Goal: Task Accomplishment & Management: Complete application form

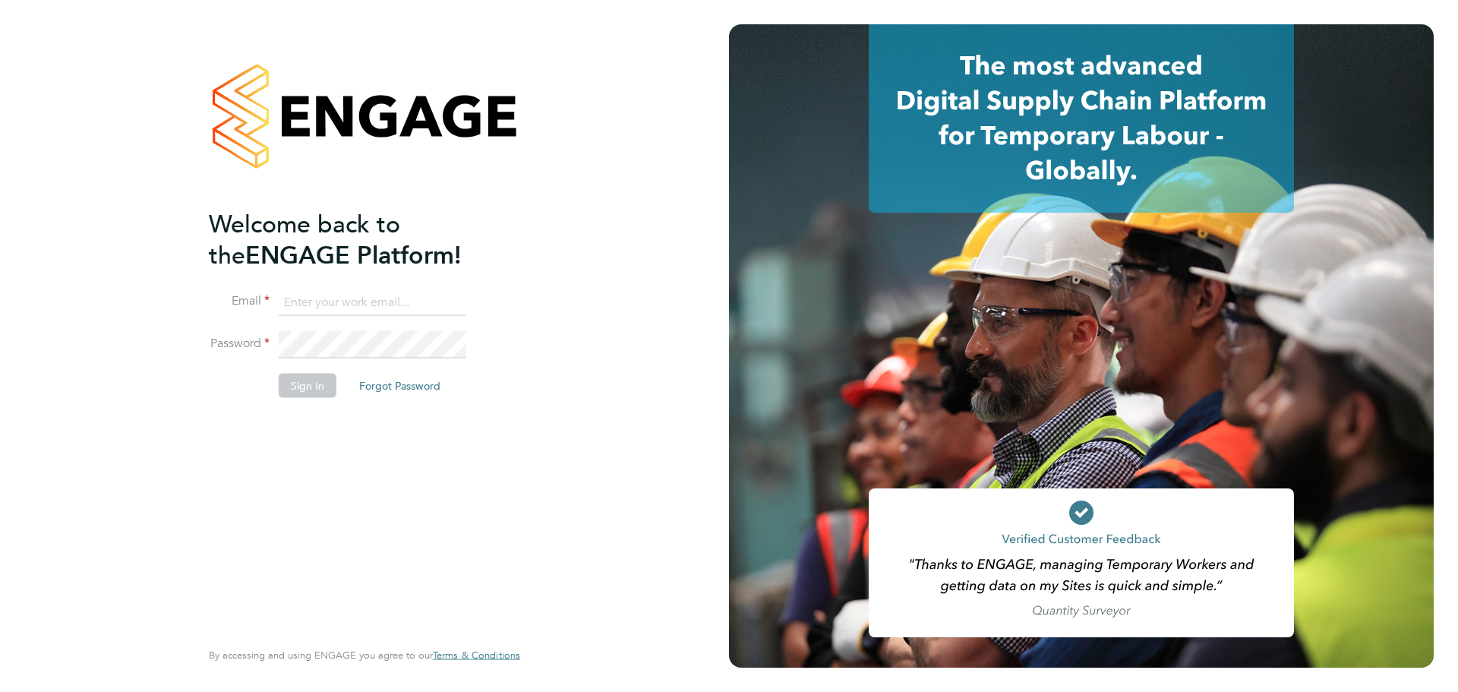
type input "[PERSON_NAME][EMAIL_ADDRESS][PERSON_NAME][DOMAIN_NAME]"
drag, startPoint x: 273, startPoint y: 380, endPoint x: 282, endPoint y: 382, distance: 8.5
click at [274, 380] on li "Sign In Forgot Password" at bounding box center [357, 392] width 296 height 39
click at [282, 382] on button "Sign In" at bounding box center [308, 385] width 58 height 24
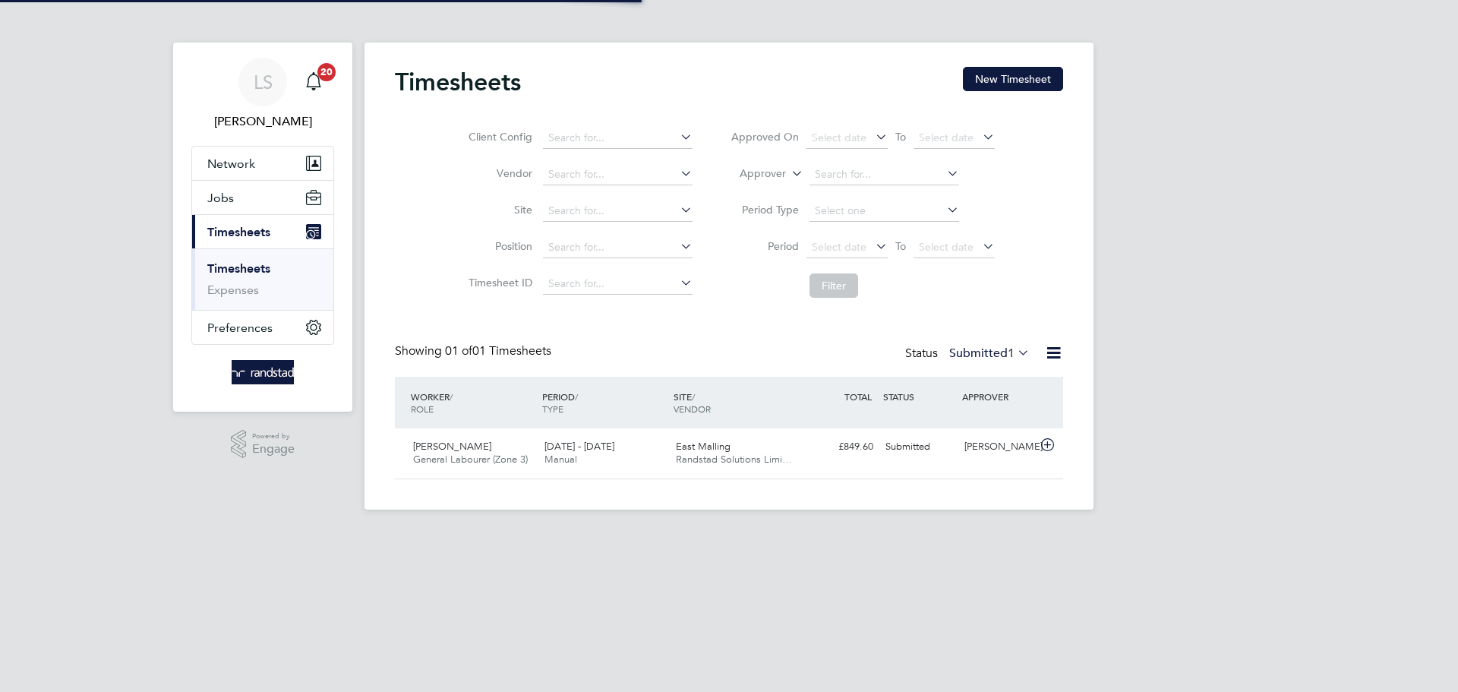
scroll to position [39, 132]
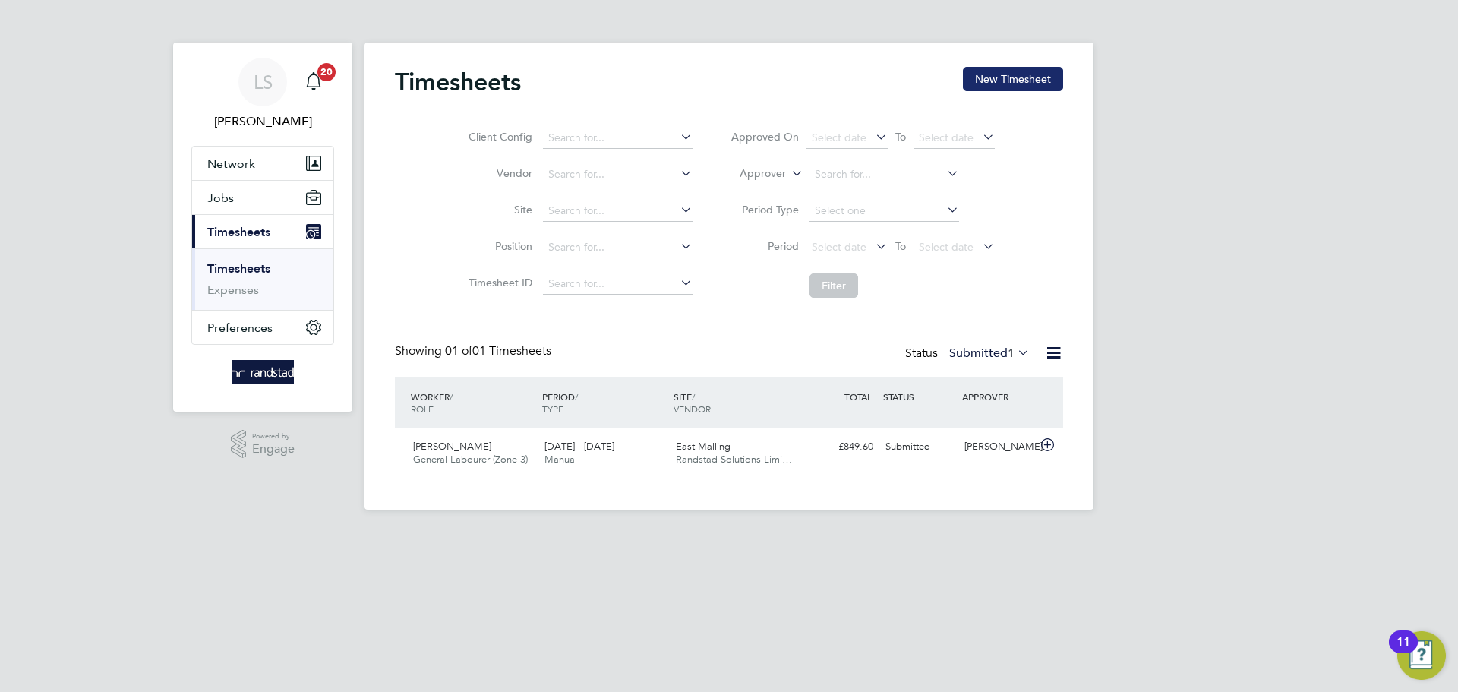
click at [1019, 75] on button "New Timesheet" at bounding box center [1013, 79] width 100 height 24
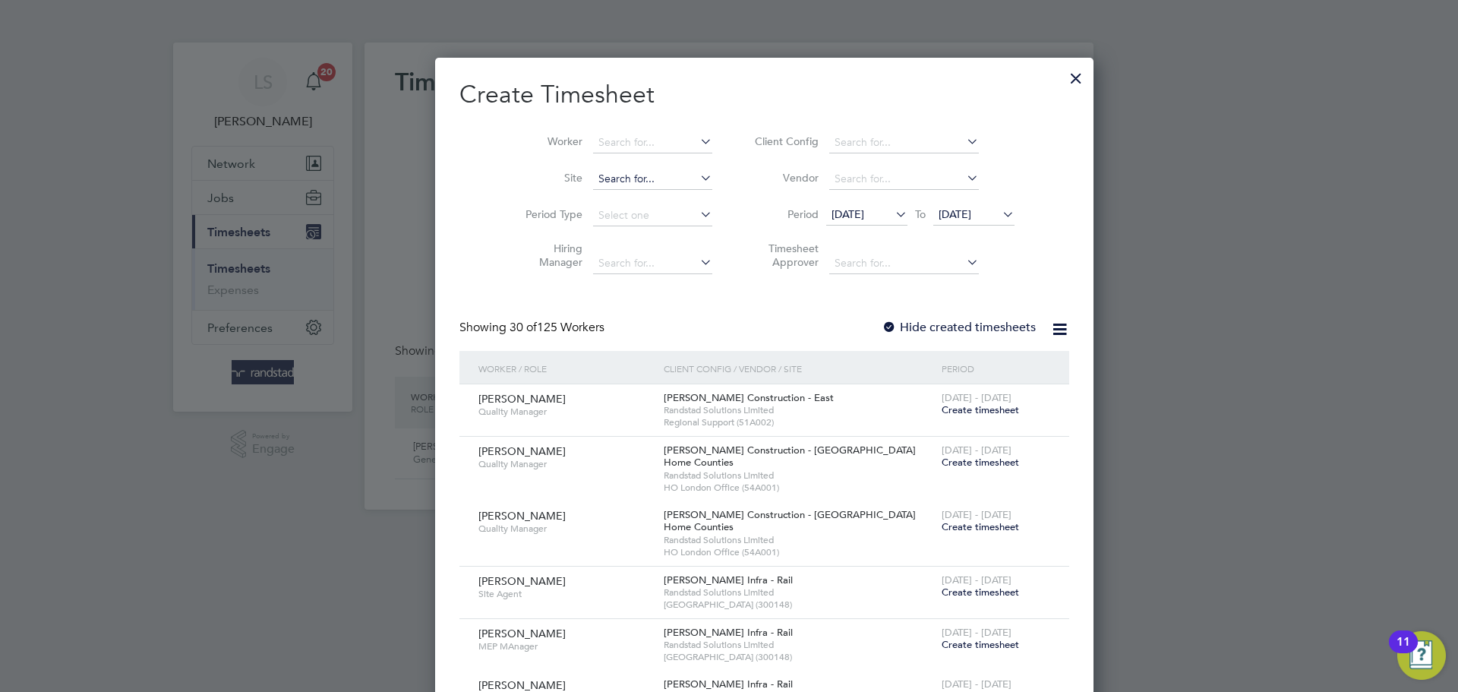
scroll to position [3254, 588]
click at [593, 169] on input at bounding box center [652, 179] width 119 height 21
click at [599, 144] on input at bounding box center [652, 142] width 119 height 21
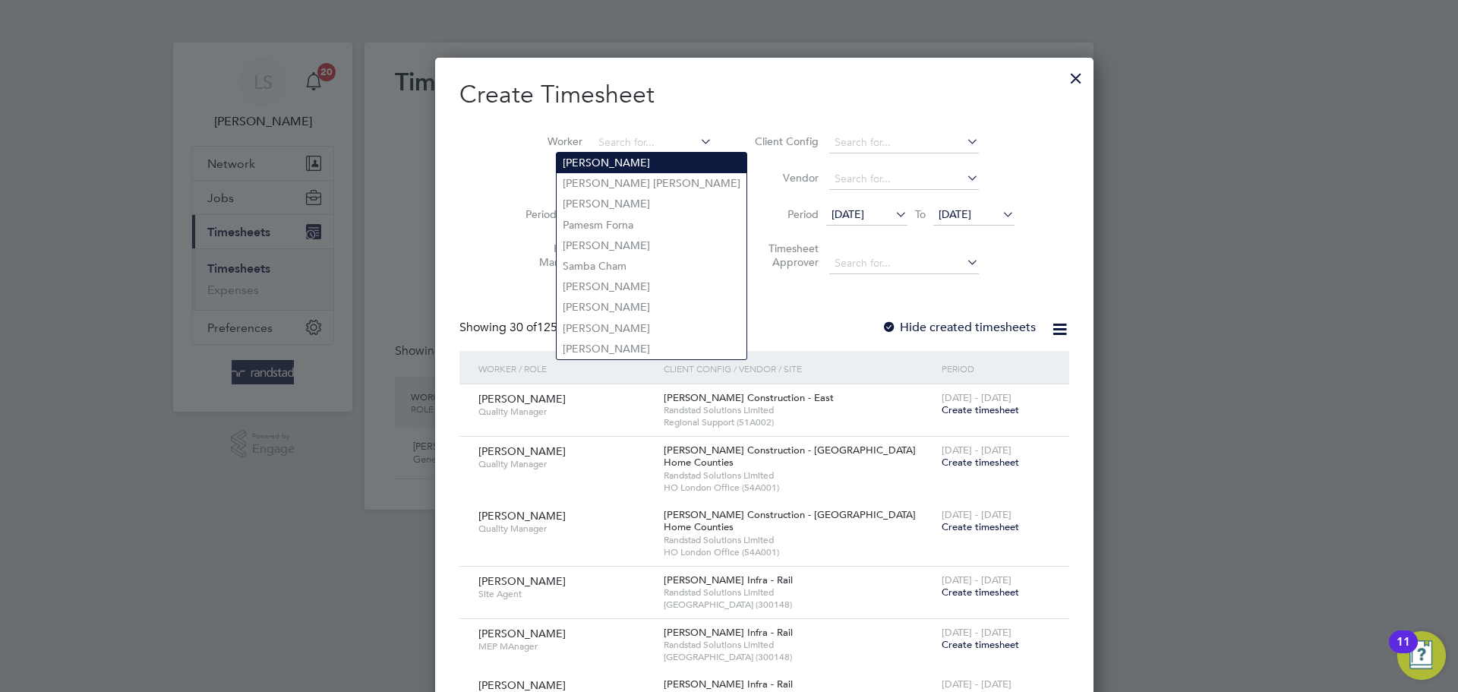
click at [612, 153] on li "Paulin Petkov" at bounding box center [652, 163] width 190 height 21
type input "Paulin Petkov"
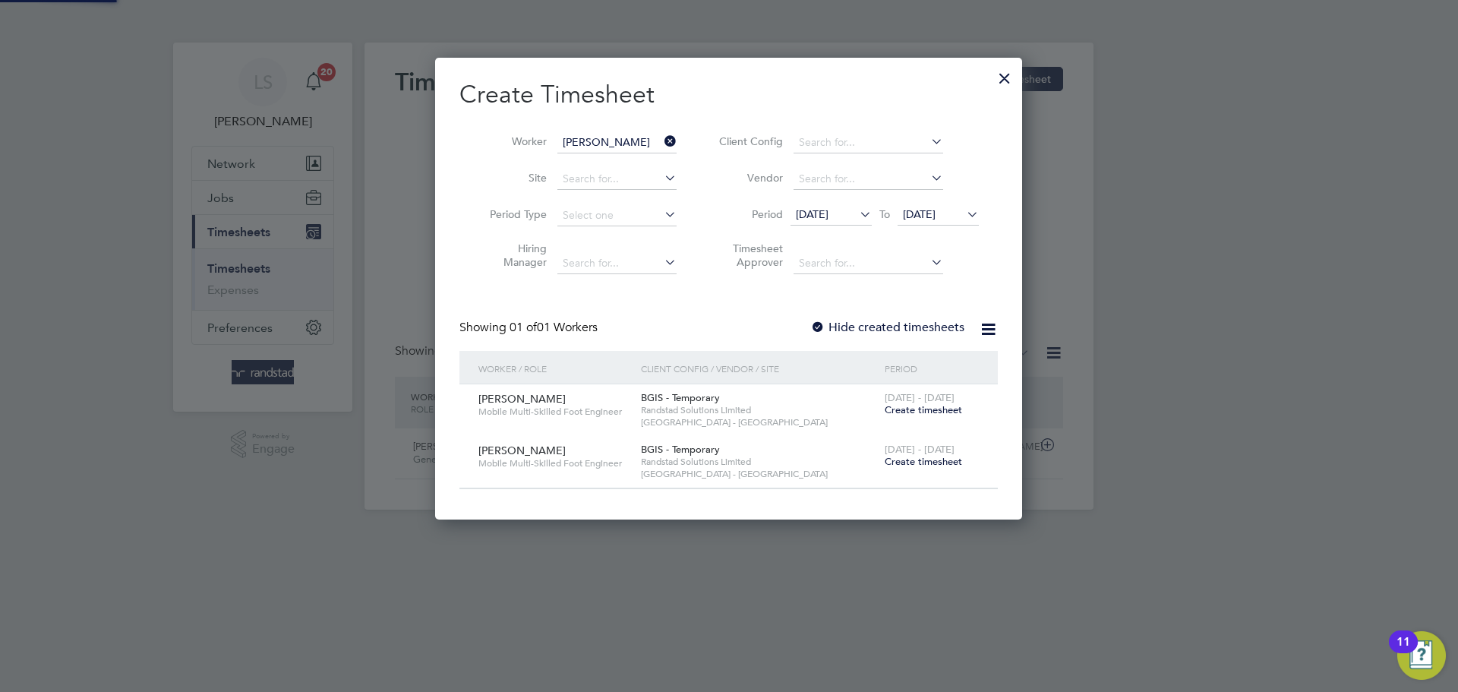
scroll to position [461, 588]
click at [607, 147] on input "Paulin Petkov" at bounding box center [616, 142] width 119 height 21
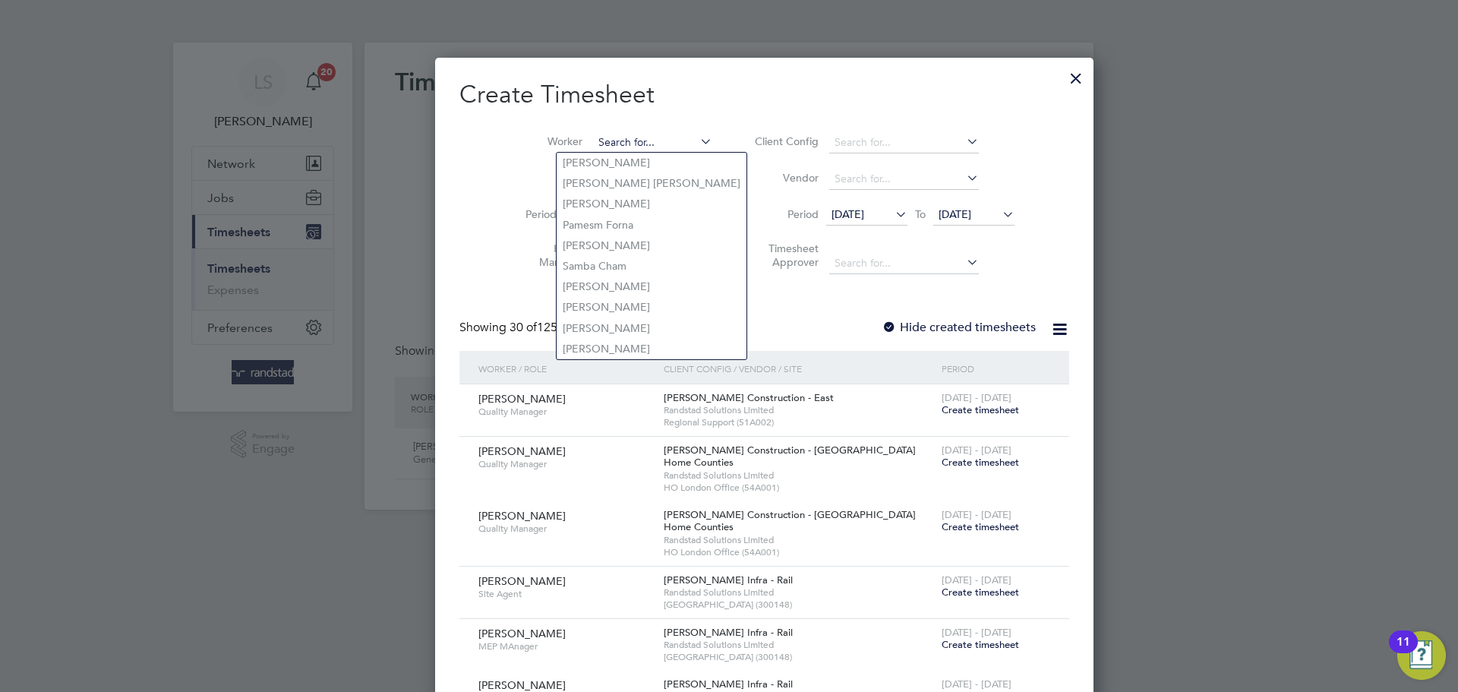
scroll to position [3254, 588]
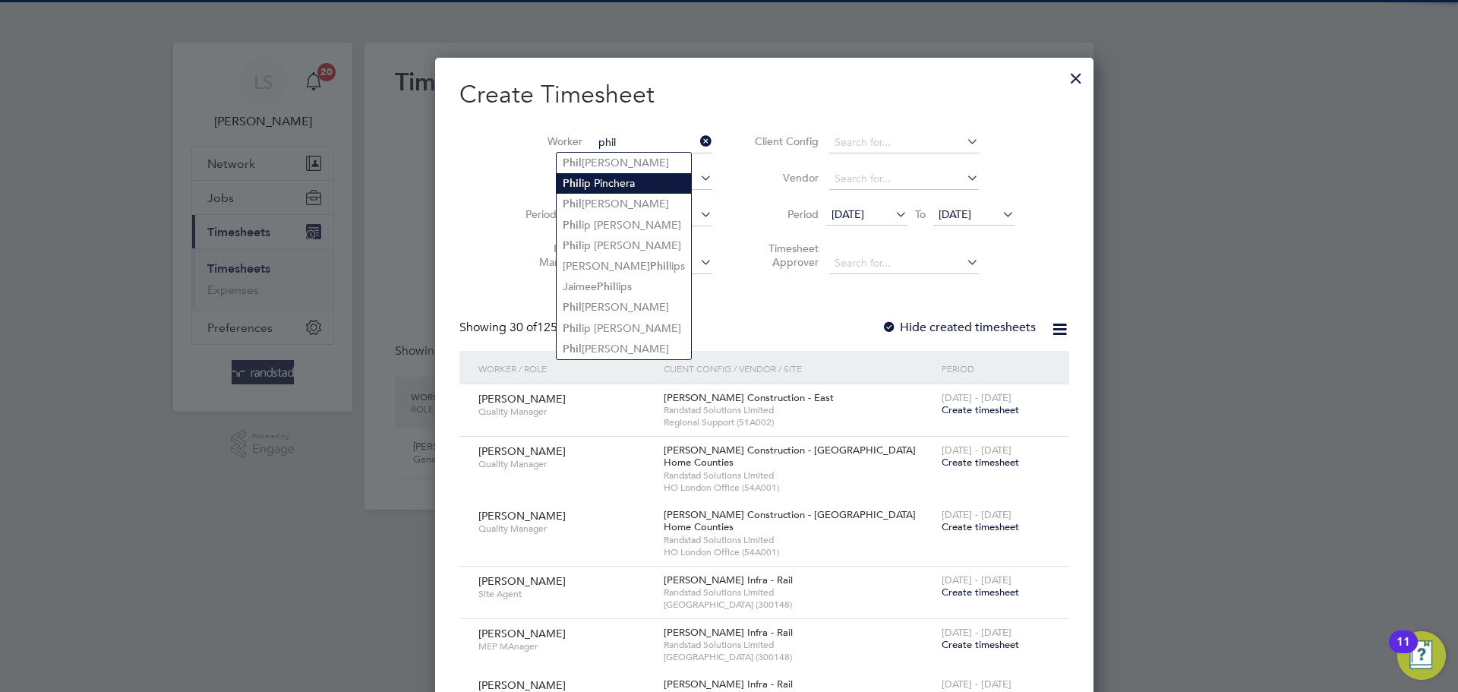
click at [617, 183] on li "Phil ip Pinchera" at bounding box center [624, 183] width 134 height 21
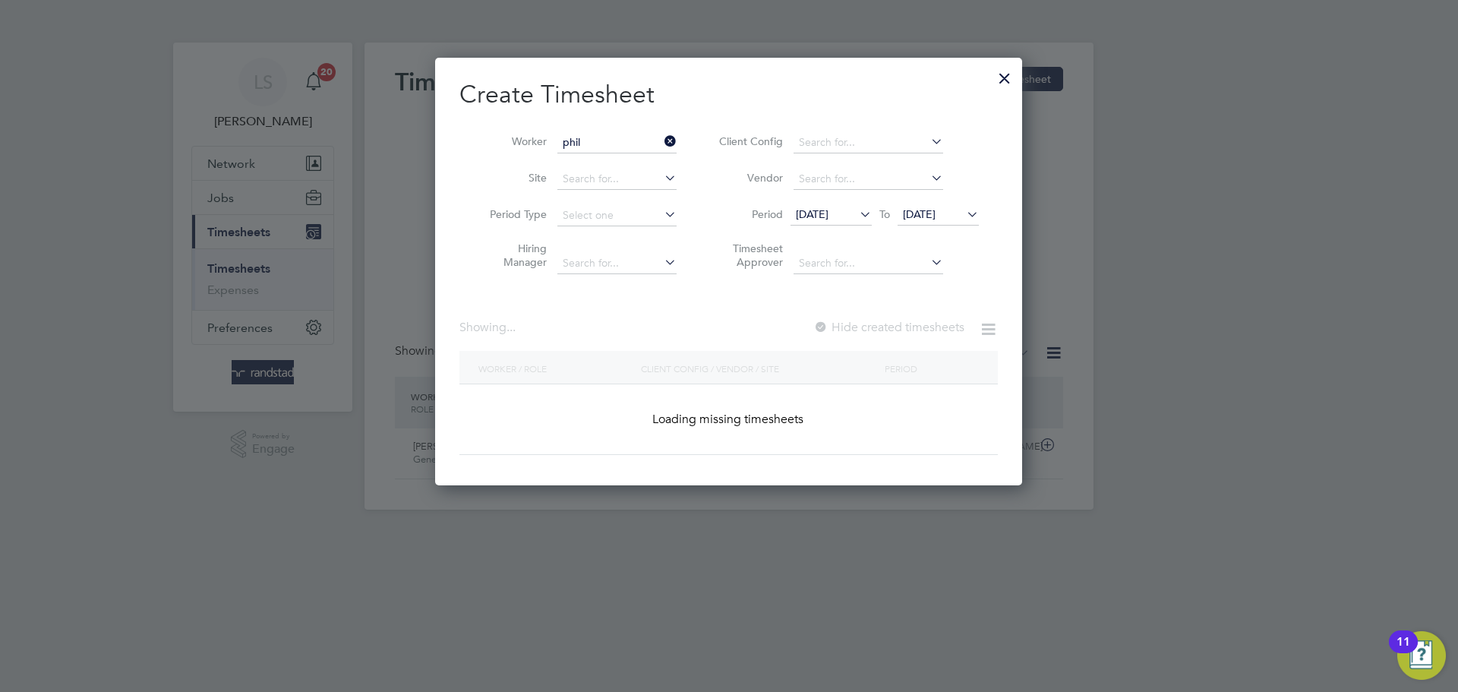
type input "Philip Pinchera"
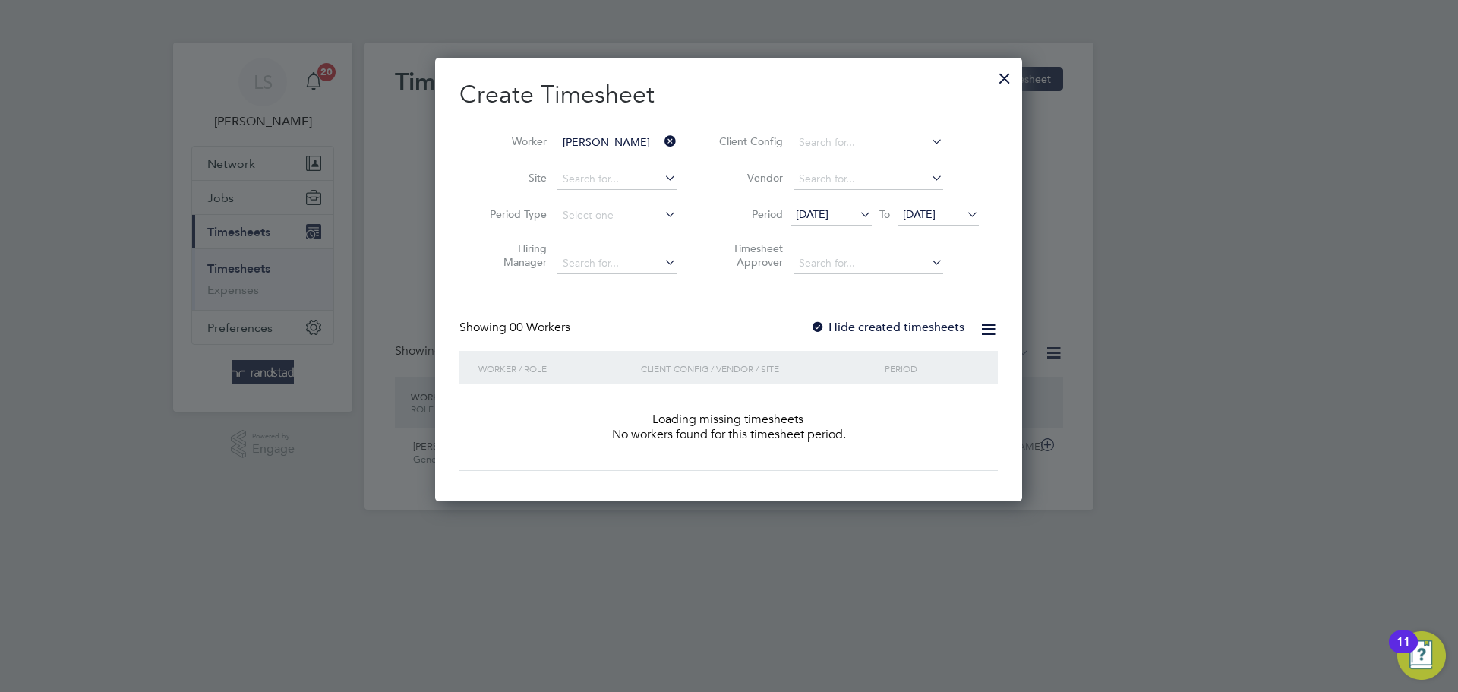
scroll to position [428, 588]
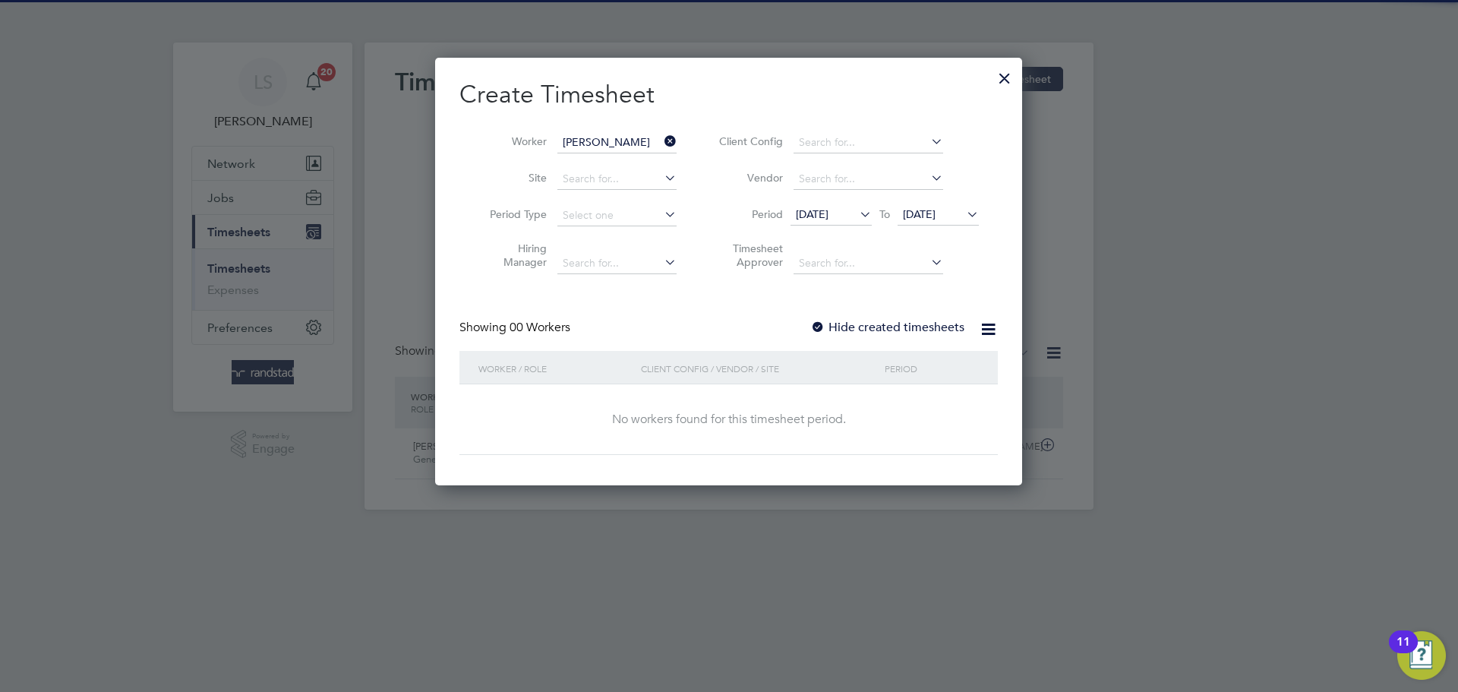
click at [850, 326] on label "Hide created timesheets" at bounding box center [887, 327] width 154 height 15
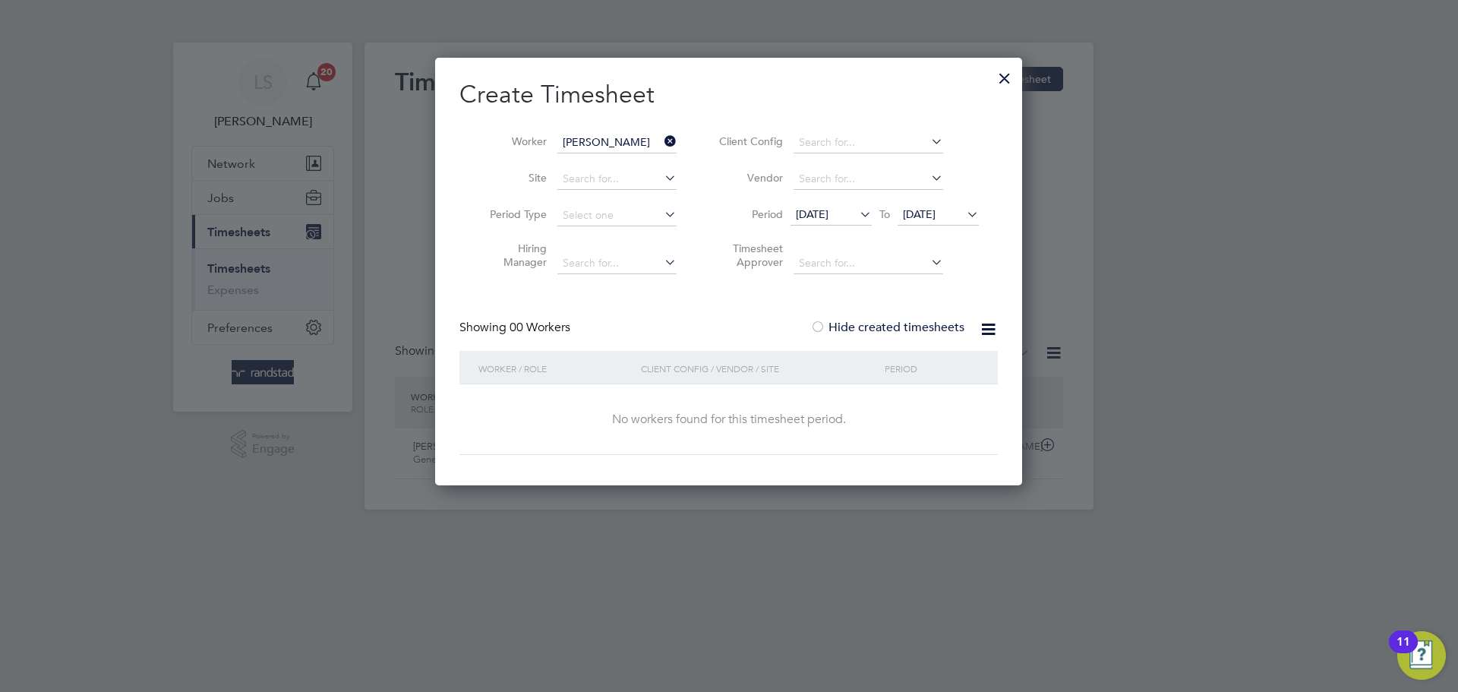
click at [932, 213] on span "24 Sep 2025" at bounding box center [919, 214] width 33 height 14
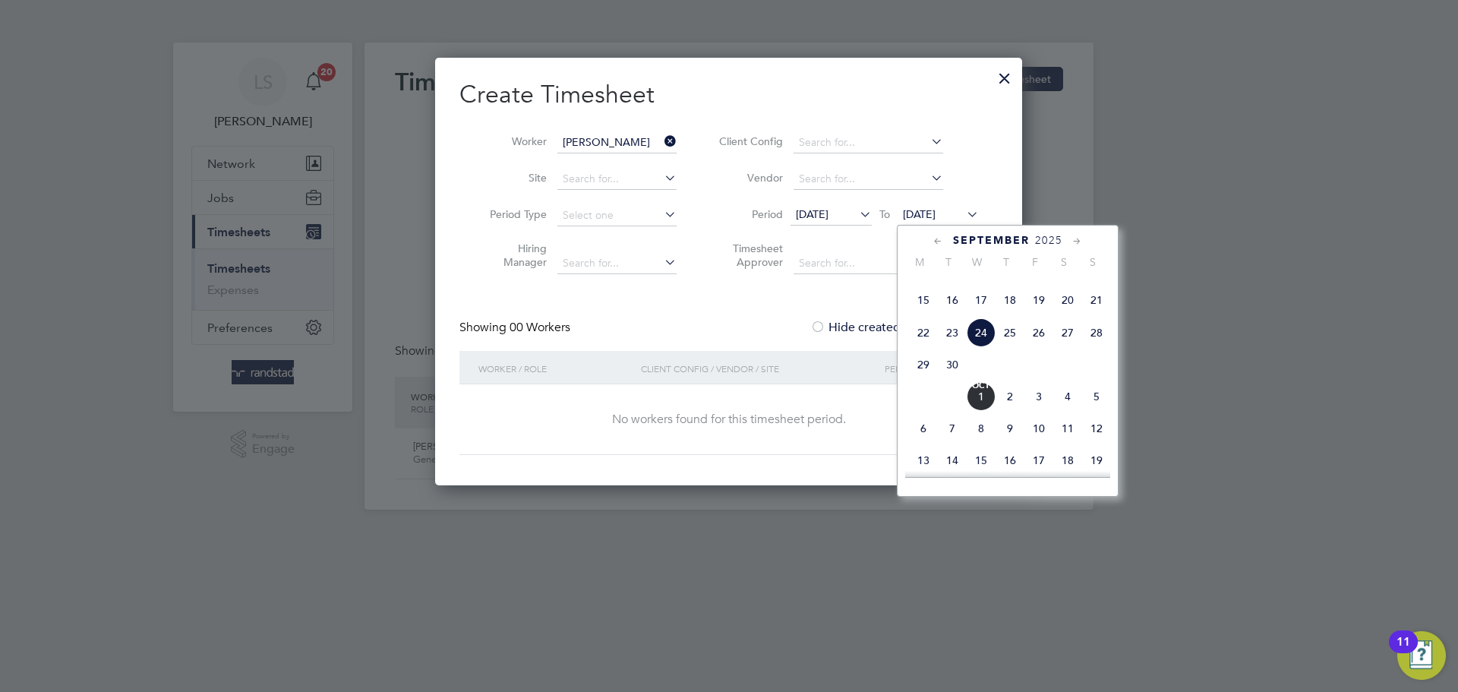
click at [979, 411] on span "Oct 1" at bounding box center [981, 396] width 29 height 29
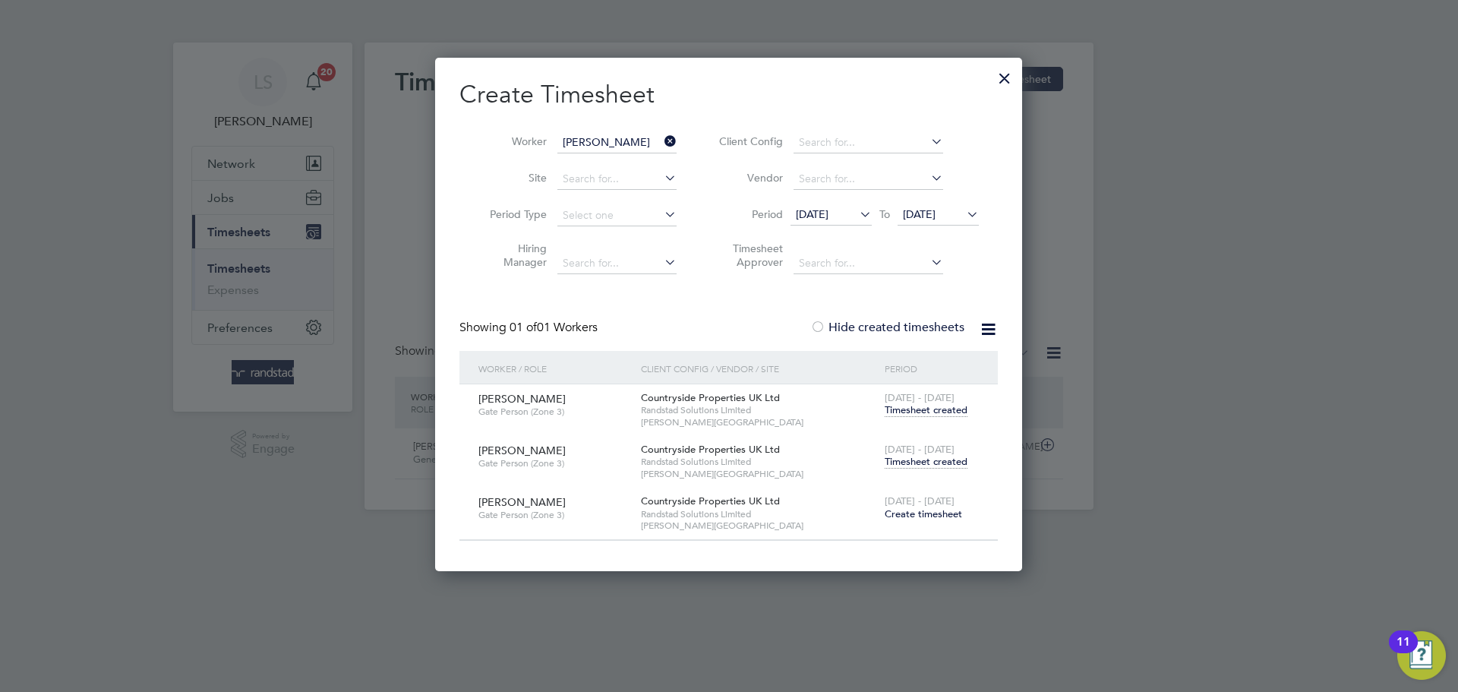
click at [903, 456] on span "Timesheet created" at bounding box center [926, 462] width 83 height 14
